Goal: Transaction & Acquisition: Purchase product/service

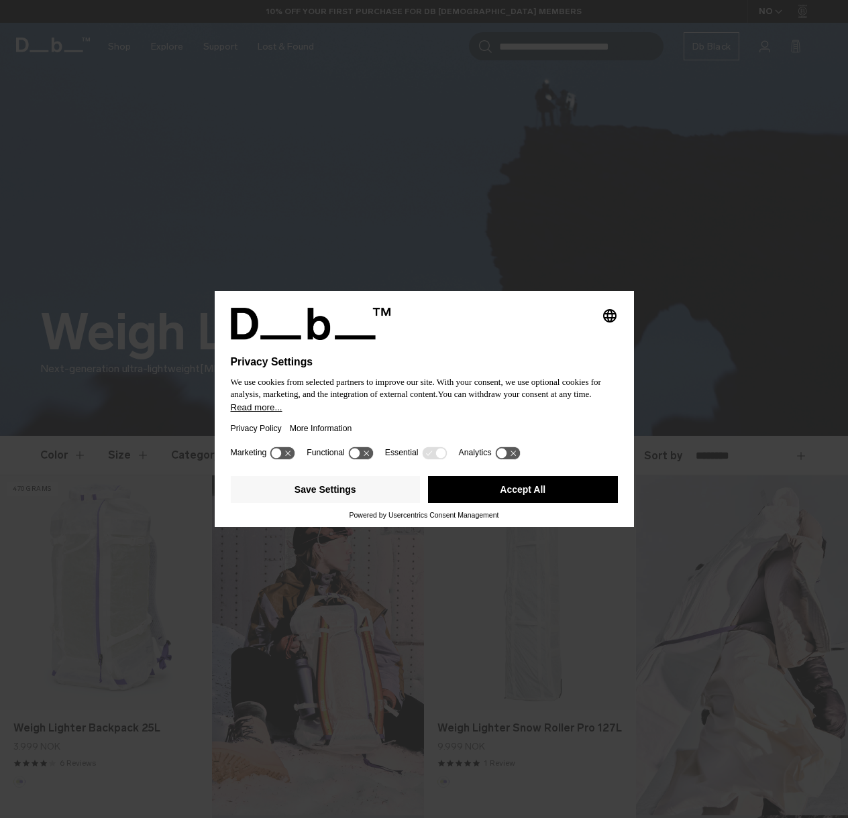
click at [497, 503] on button "Accept All" at bounding box center [523, 489] width 190 height 27
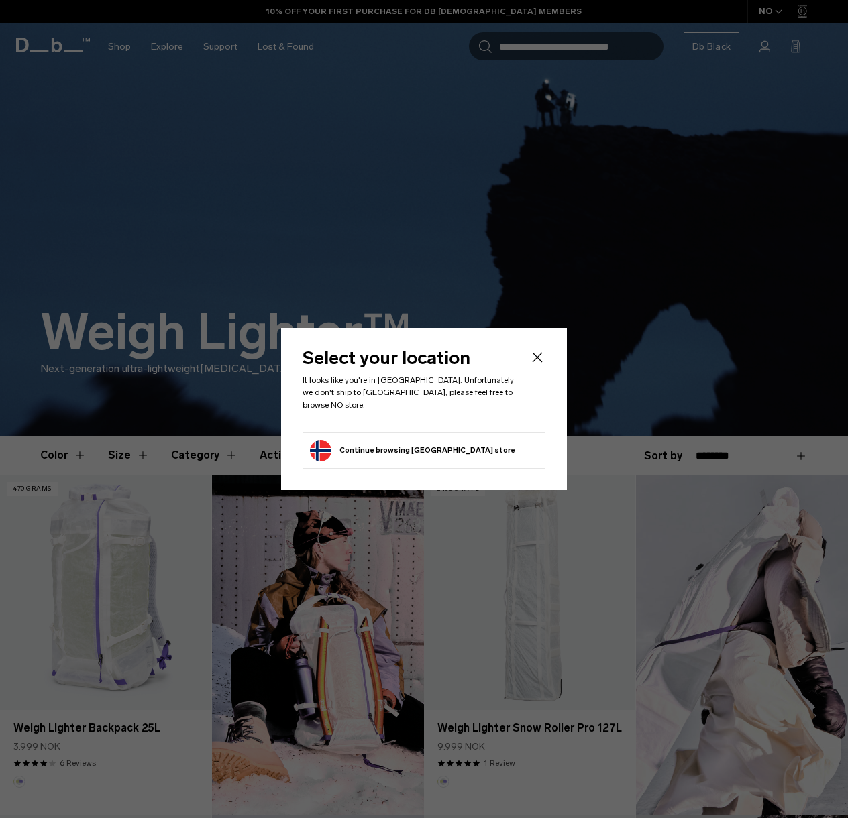
click at [405, 449] on button "Continue browsing Norway store Continue shopping in Norway" at bounding box center [412, 450] width 205 height 21
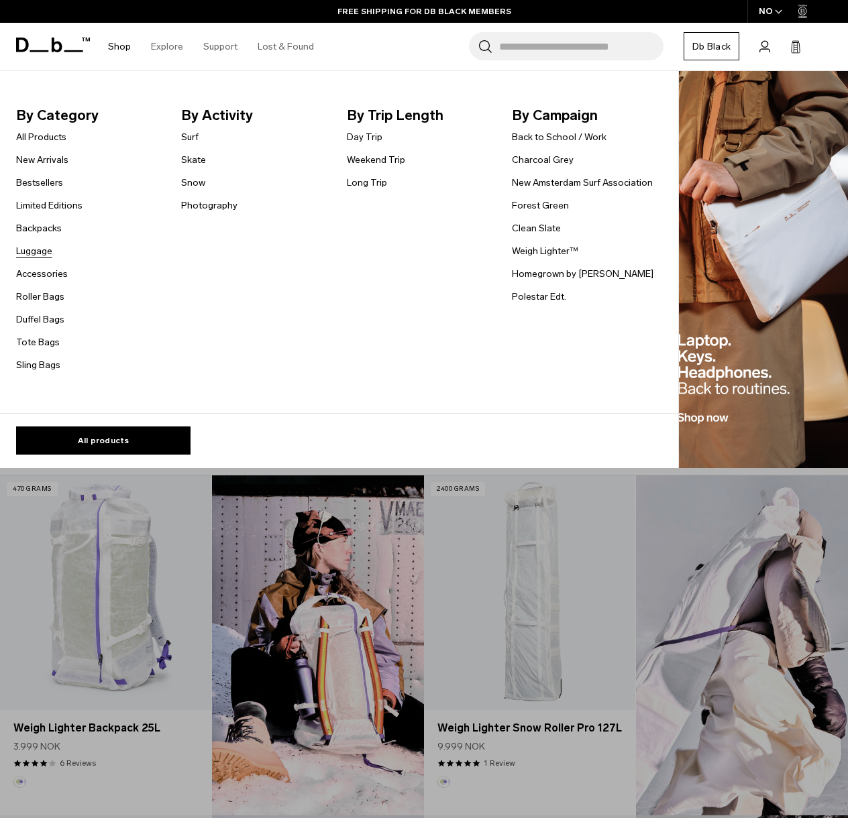
click at [30, 258] on link "Luggage" at bounding box center [34, 251] width 36 height 14
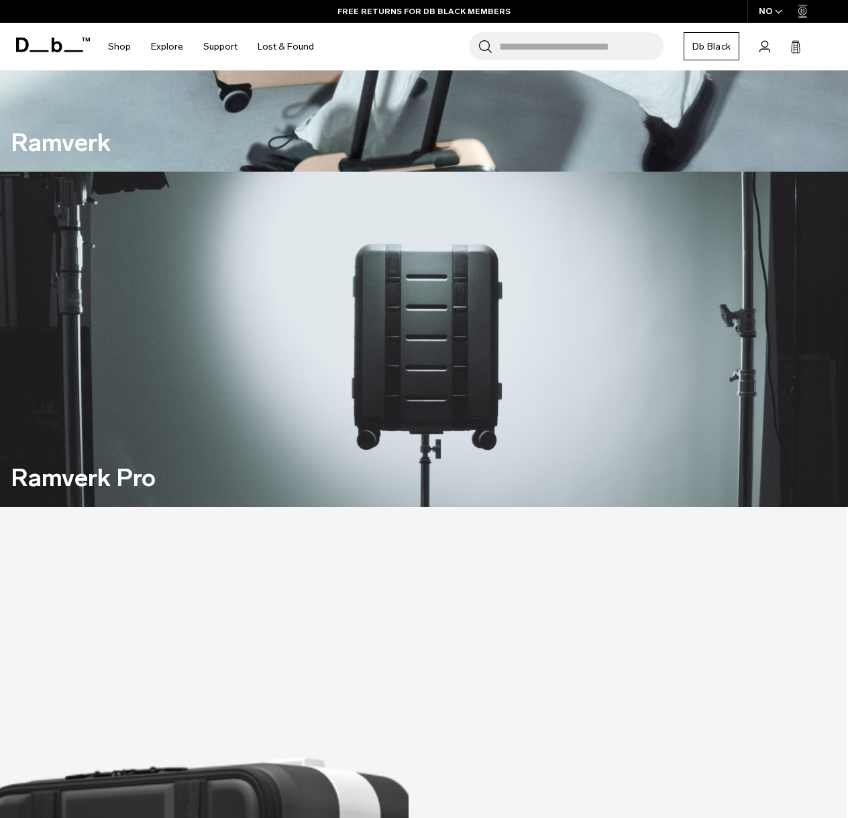
scroll to position [799, 0]
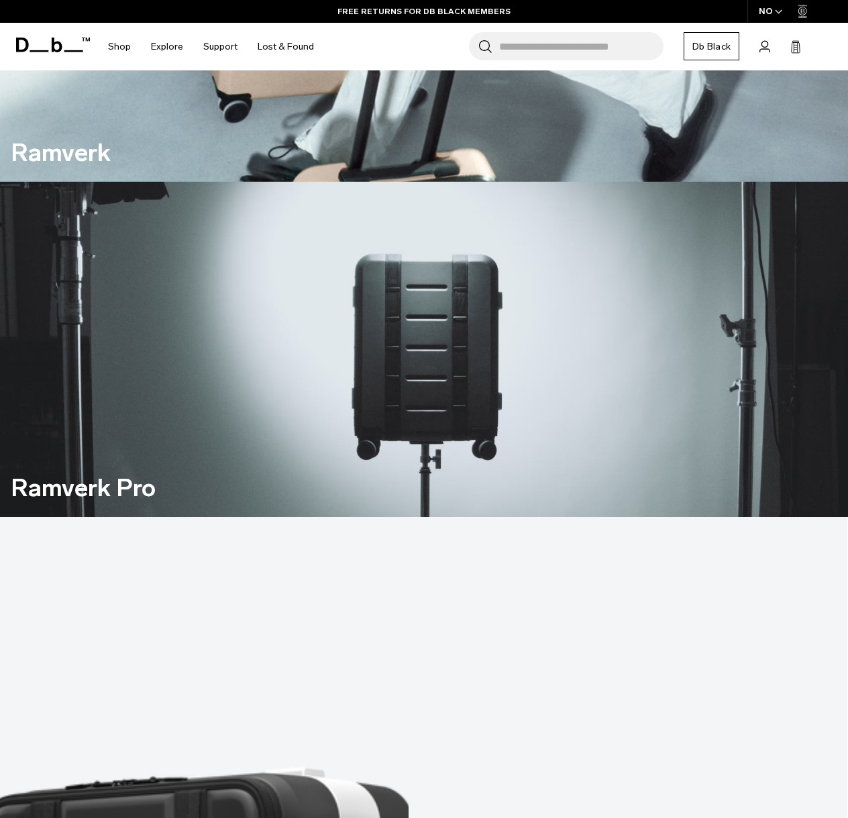
drag, startPoint x: 698, startPoint y: 480, endPoint x: 647, endPoint y: 480, distance: 50.3
